Goal: Check status: Verify the current state of an ongoing process or item

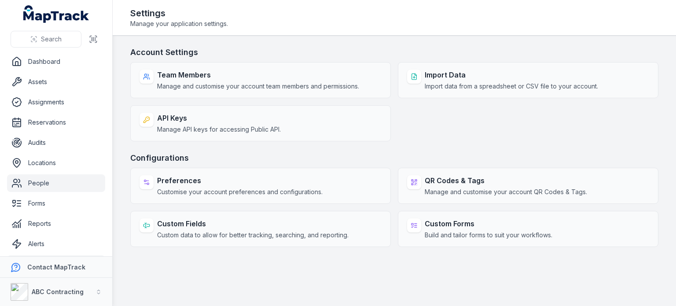
scroll to position [22, 0]
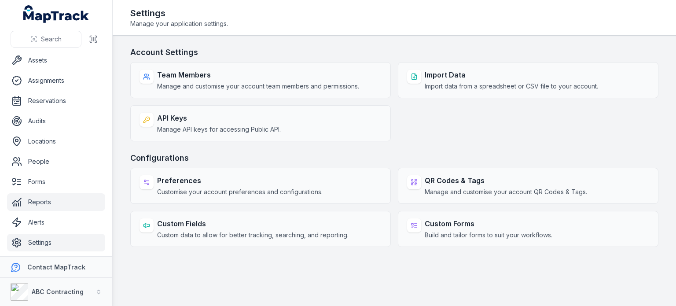
click at [42, 201] on link "Reports" at bounding box center [56, 202] width 98 height 18
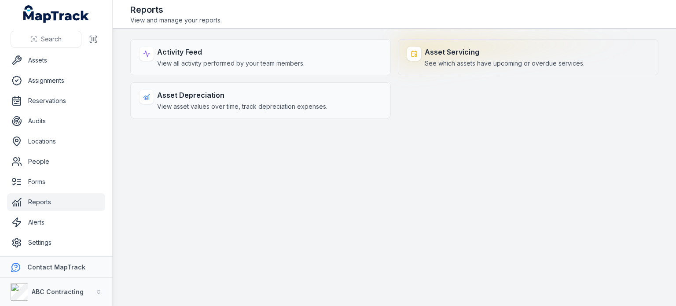
click at [494, 64] on span "See which assets have upcoming or overdue services." at bounding box center [504, 63] width 160 height 9
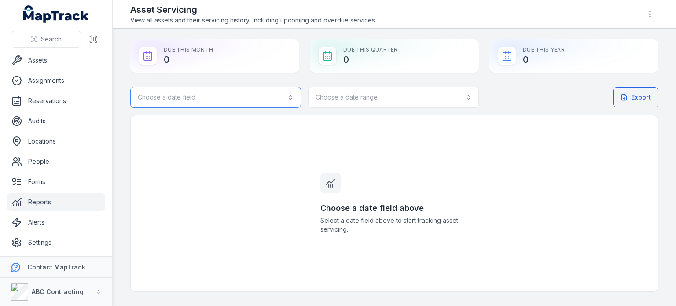
click at [229, 102] on button "Choose a date field" at bounding box center [215, 97] width 171 height 21
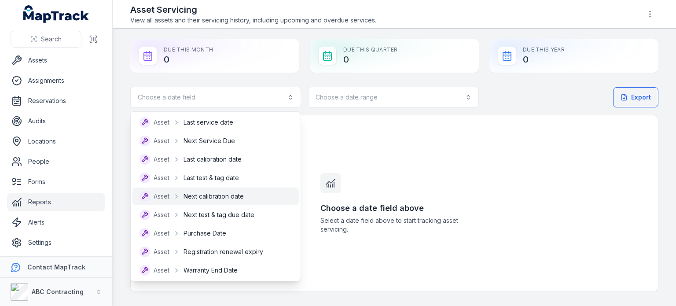
click at [205, 196] on span "Next calibration date" at bounding box center [213, 196] width 60 height 9
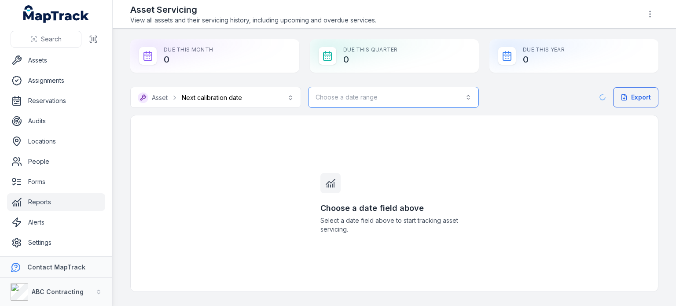
click at [448, 97] on button "Choose a date range" at bounding box center [393, 97] width 171 height 21
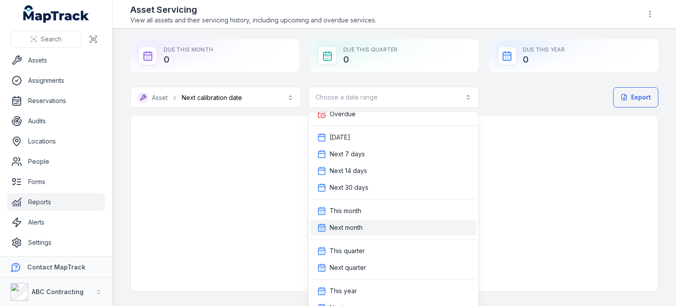
scroll to position [38, 0]
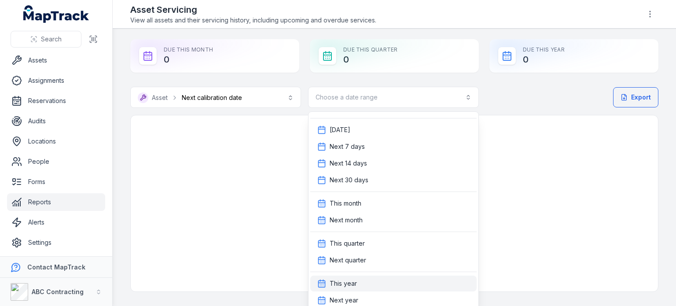
click at [364, 282] on div "This year" at bounding box center [393, 283] width 152 height 9
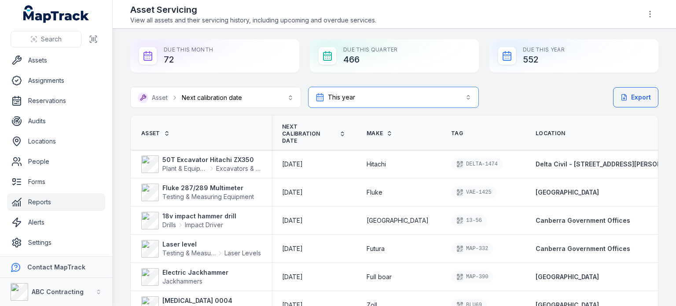
click at [417, 102] on button "**********" at bounding box center [393, 97] width 171 height 21
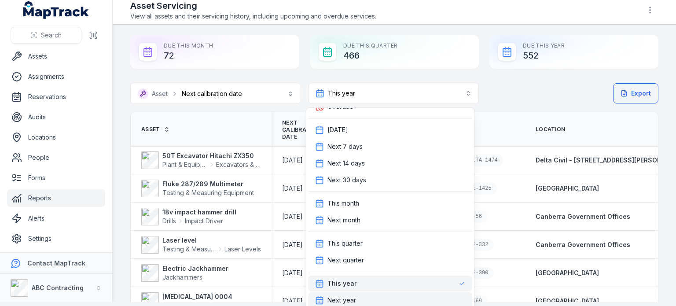
click at [387, 299] on div "Next year" at bounding box center [390, 300] width 150 height 9
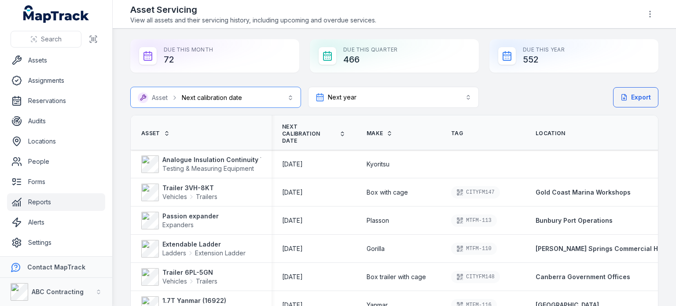
click at [231, 105] on button "**********" at bounding box center [215, 97] width 171 height 21
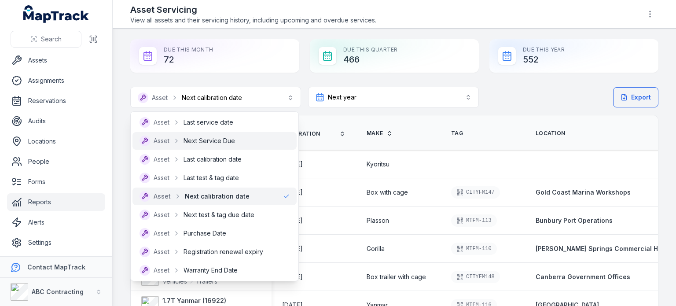
click at [213, 142] on span "Next Service Due" at bounding box center [208, 140] width 51 height 9
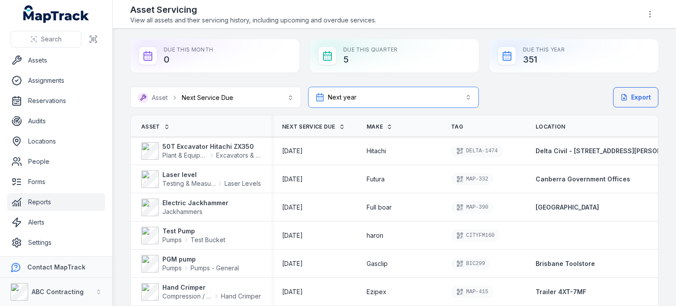
click at [365, 92] on button "Next year *********" at bounding box center [393, 97] width 171 height 21
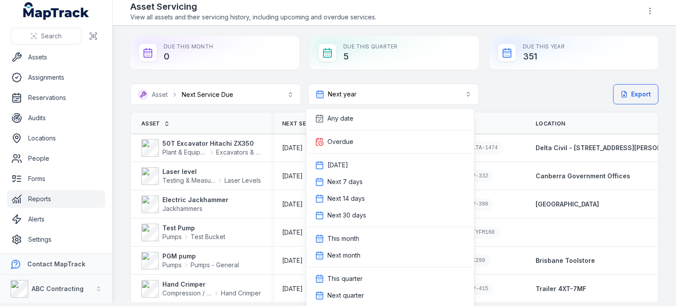
scroll to position [35, 0]
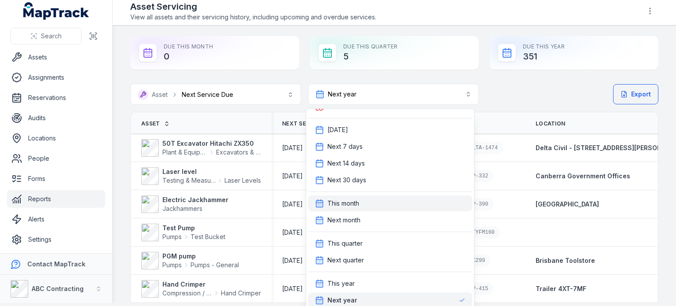
click at [362, 207] on div "This month" at bounding box center [390, 203] width 150 height 9
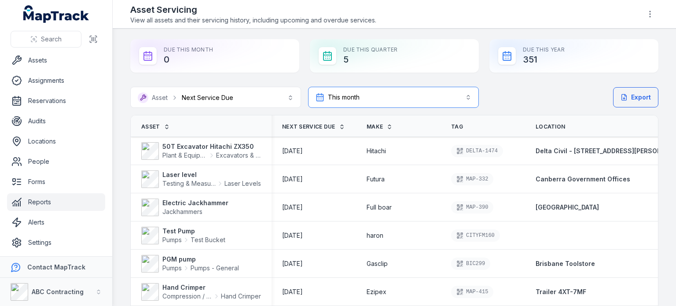
scroll to position [0, 0]
